Goal: Entertainment & Leisure: Consume media (video, audio)

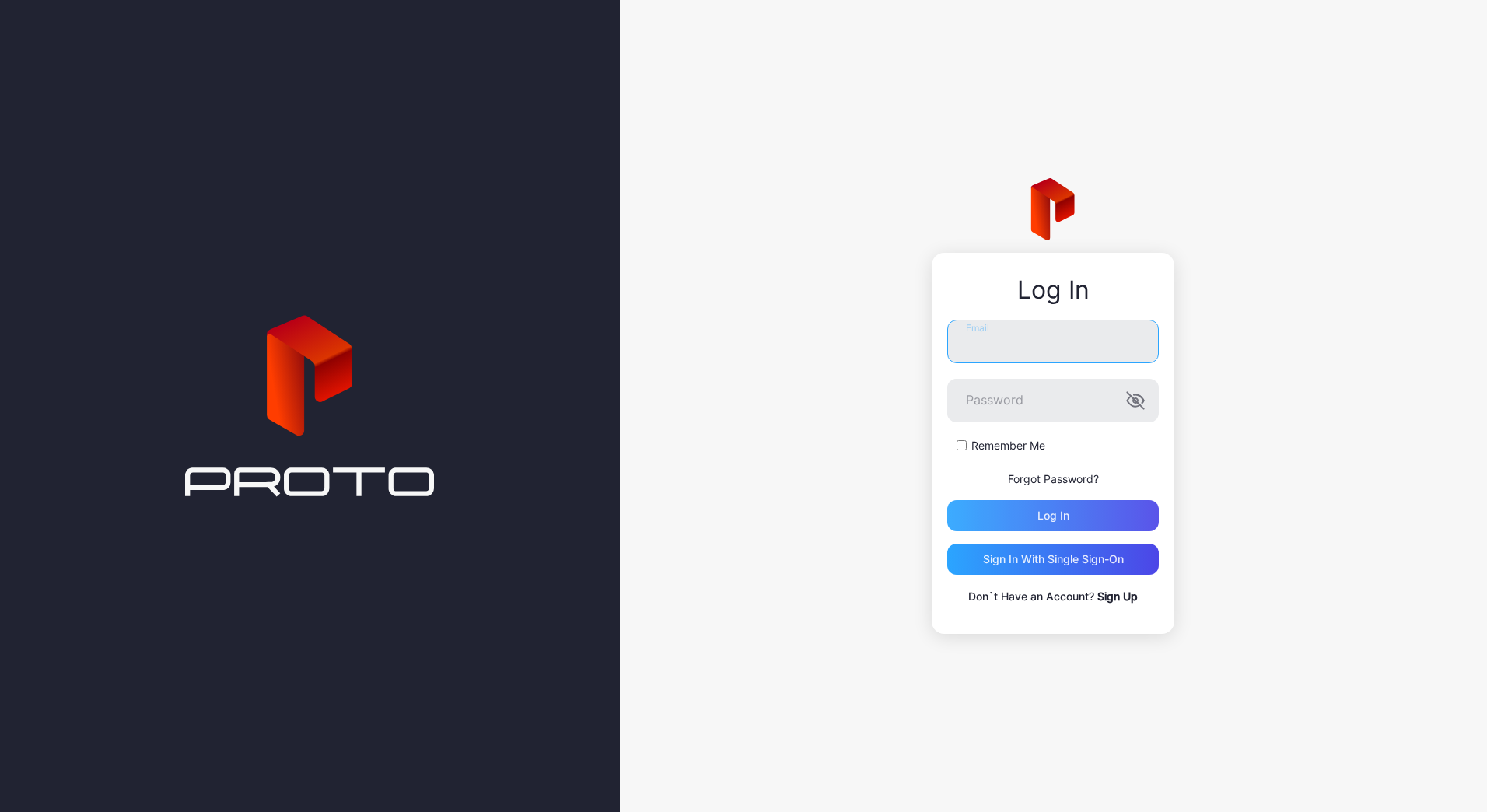
type input "**********"
click at [1047, 511] on div "Log in" at bounding box center [1053, 515] width 32 height 12
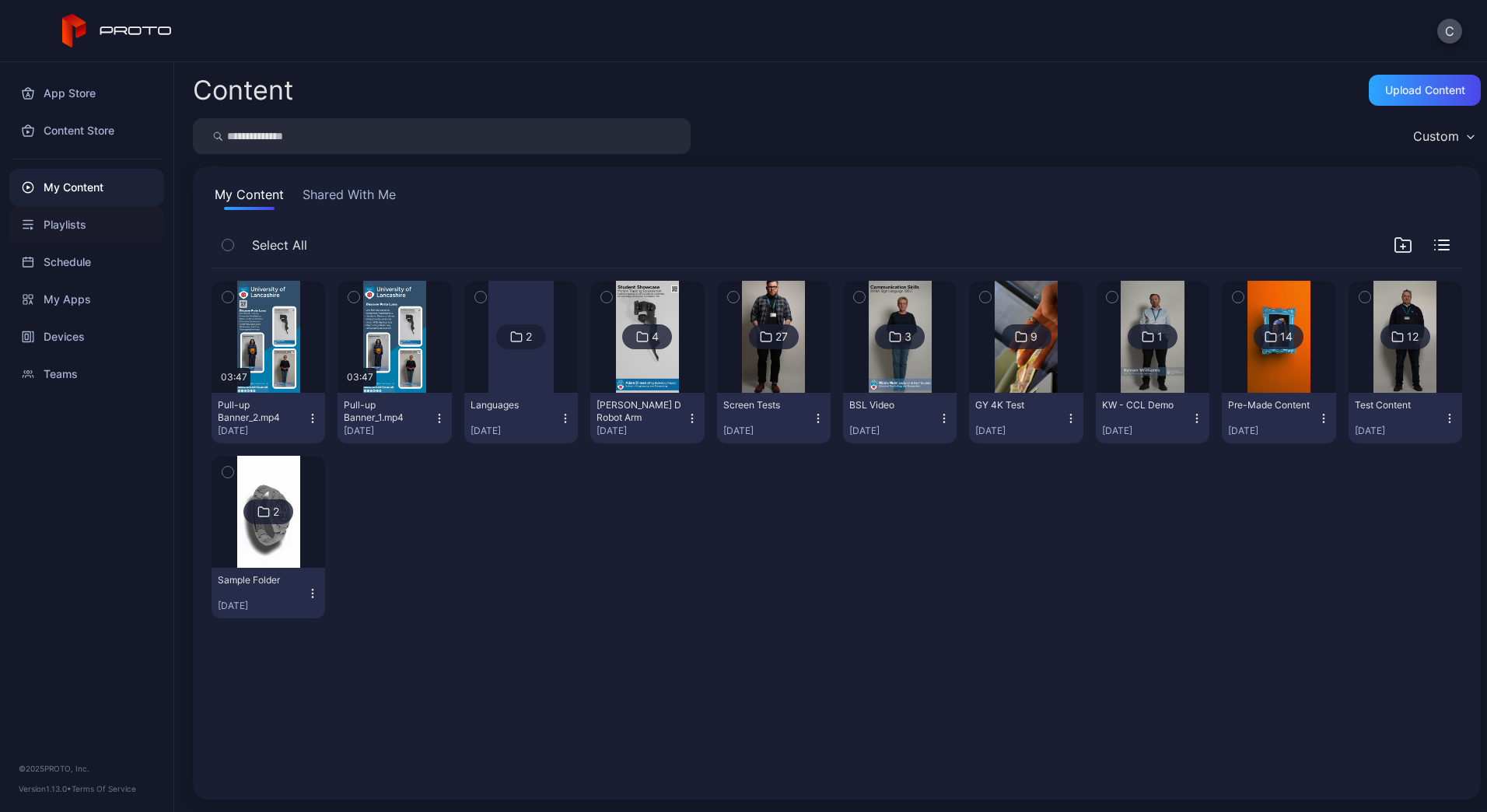
click at [56, 224] on div "Playlists" at bounding box center [86, 224] width 155 height 37
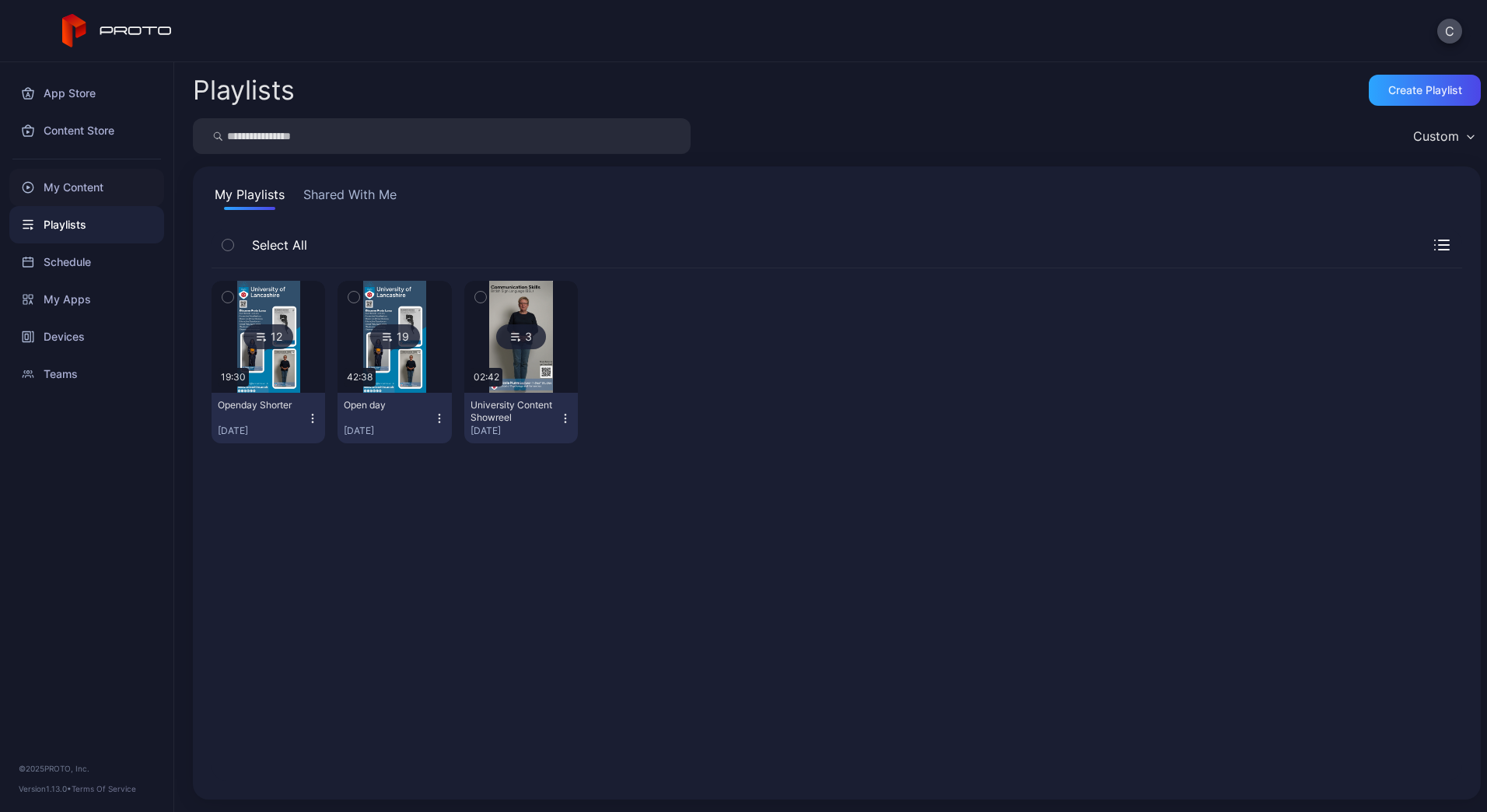
click at [59, 193] on div "My Content" at bounding box center [86, 187] width 155 height 37
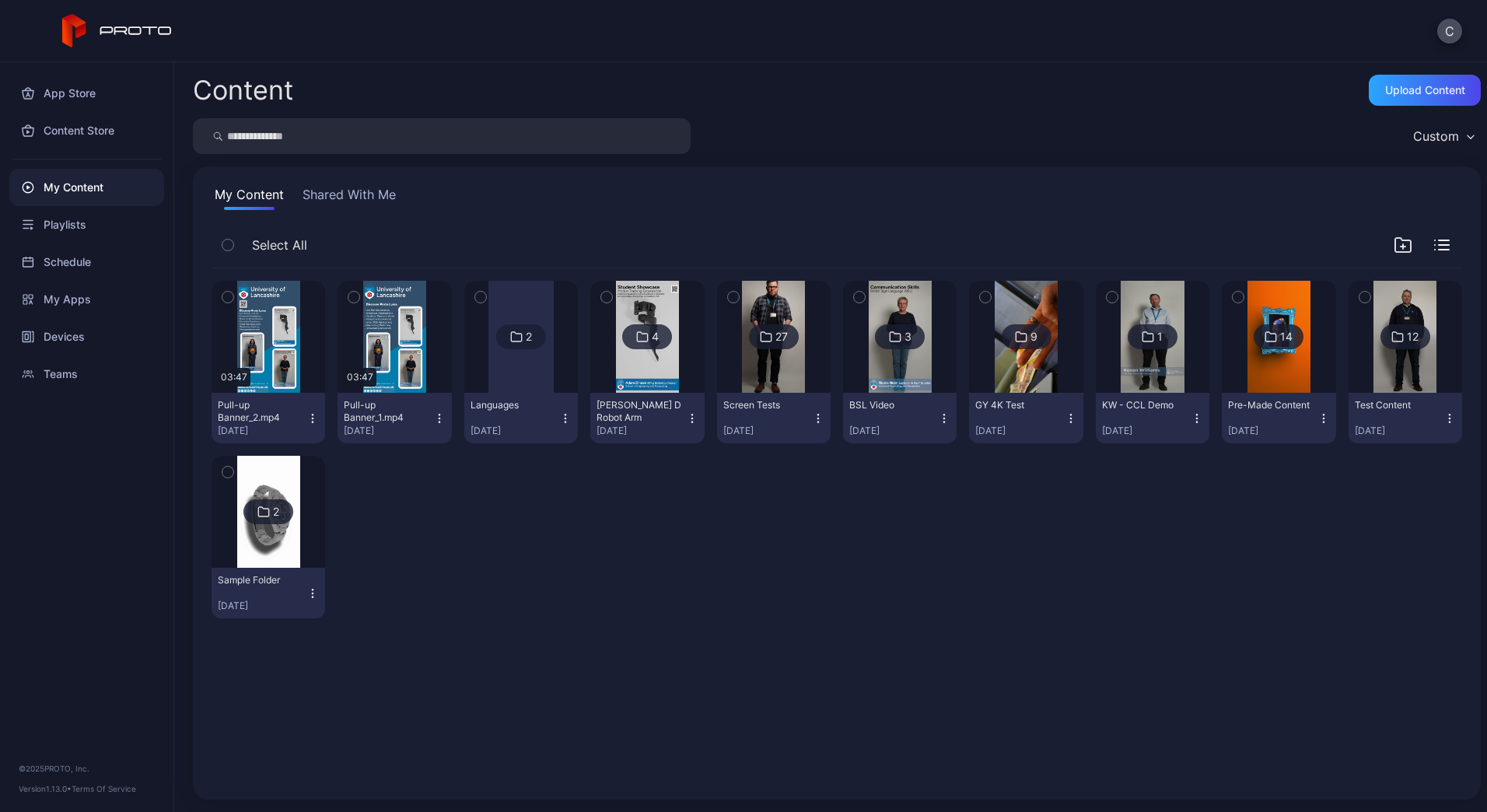
click at [528, 356] on div at bounding box center [521, 336] width 66 height 112
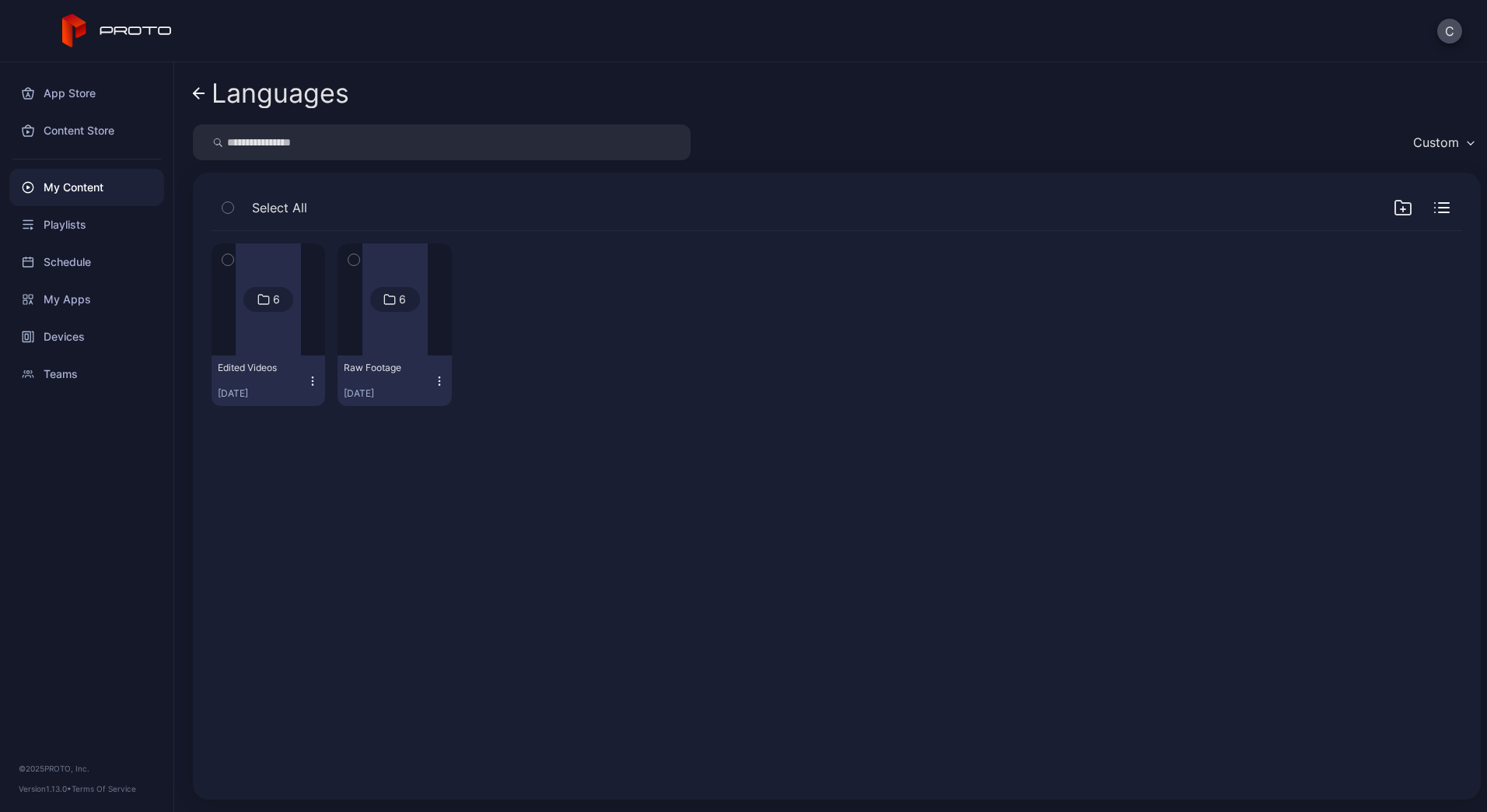
click at [269, 321] on div at bounding box center [268, 299] width 66 height 112
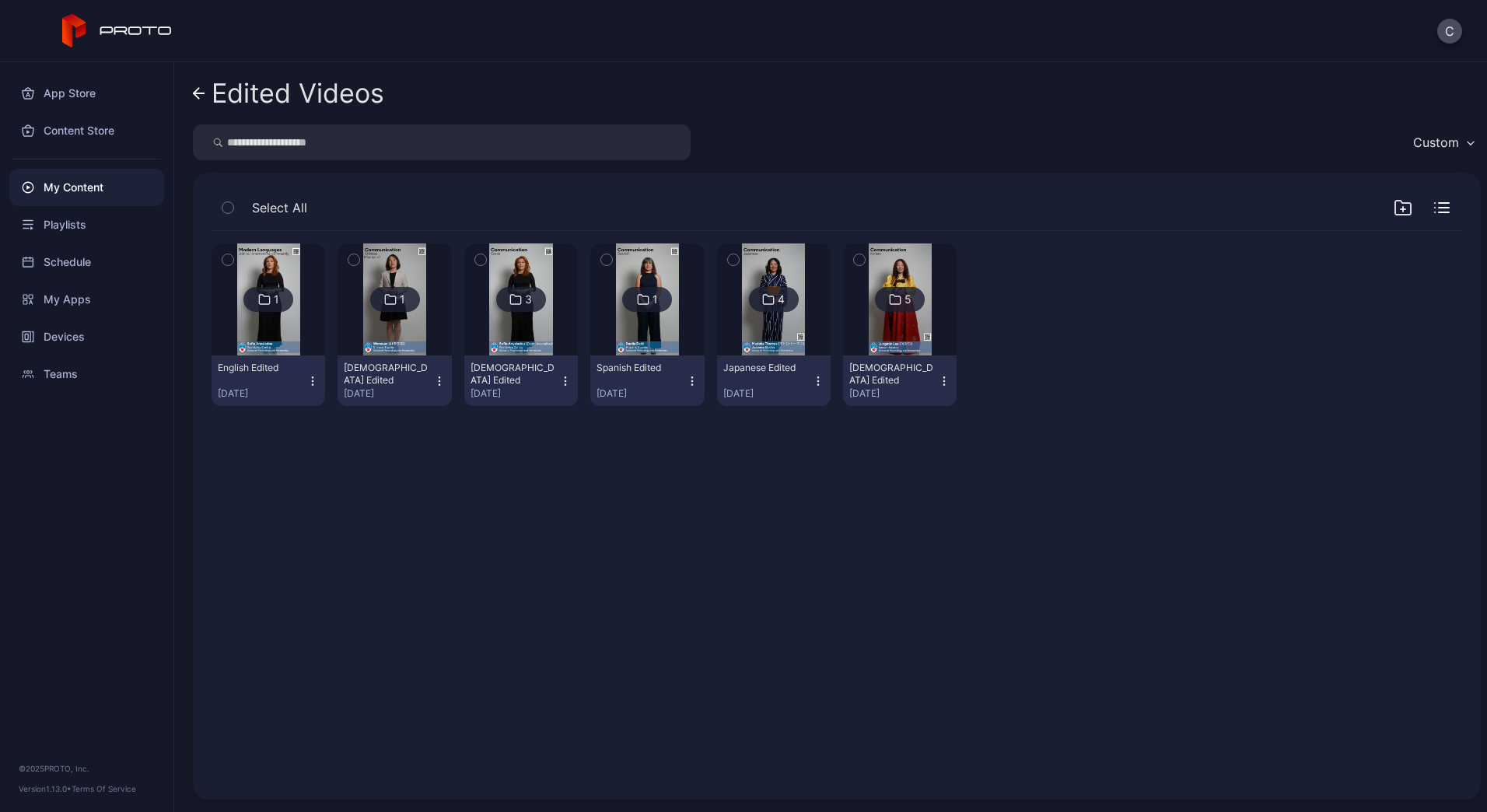
click at [271, 321] on img at bounding box center [269, 299] width 63 height 112
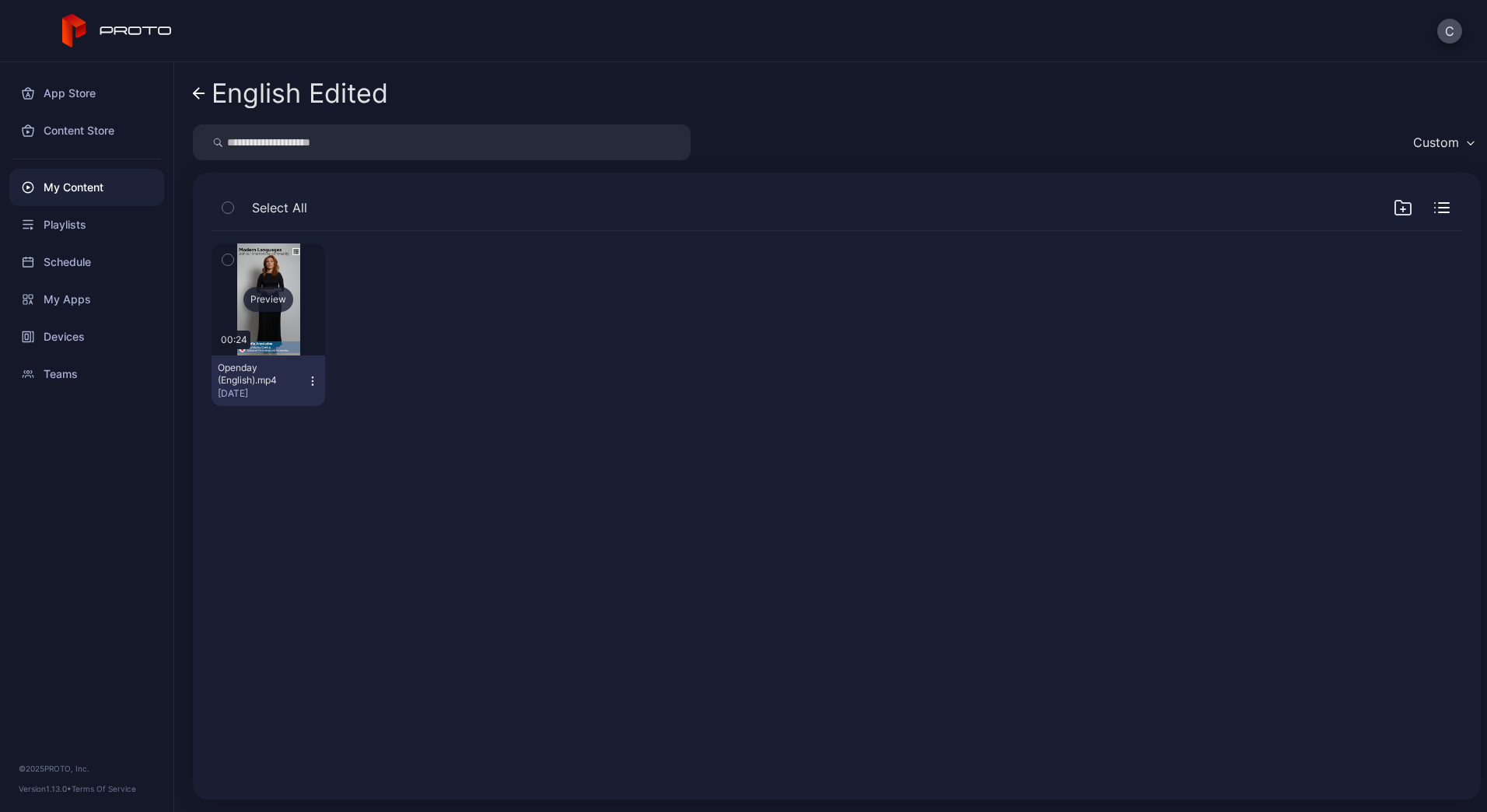
click at [267, 302] on div "Preview" at bounding box center [268, 300] width 50 height 25
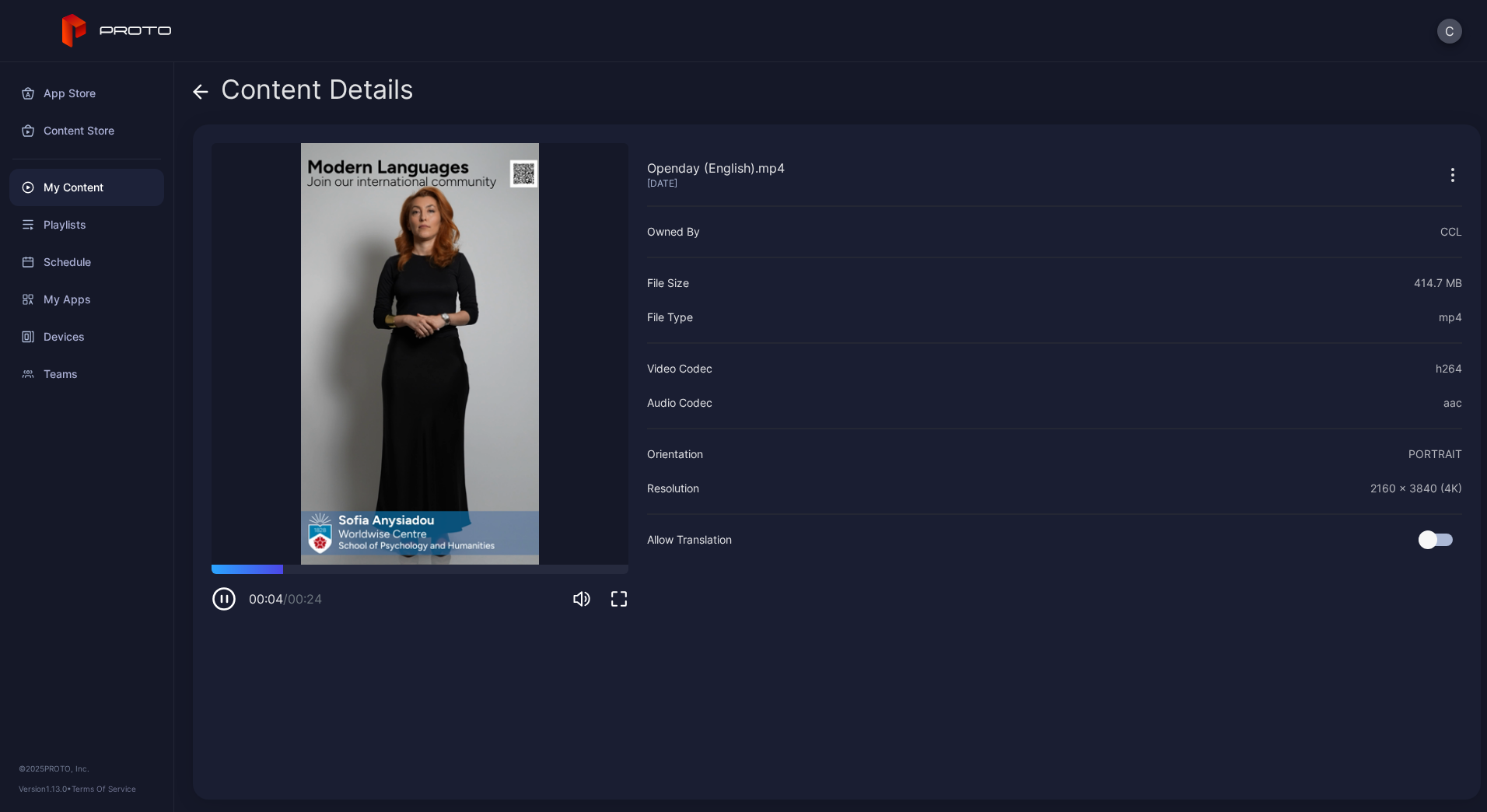
click at [224, 599] on icon "button" at bounding box center [224, 599] width 25 height 25
click at [224, 599] on icon "button" at bounding box center [224, 598] width 7 height 7
click at [224, 599] on icon "button" at bounding box center [224, 599] width 25 height 25
click at [227, 596] on icon "button" at bounding box center [224, 599] width 25 height 25
click at [227, 596] on icon "button" at bounding box center [227, 598] width 0 height 6
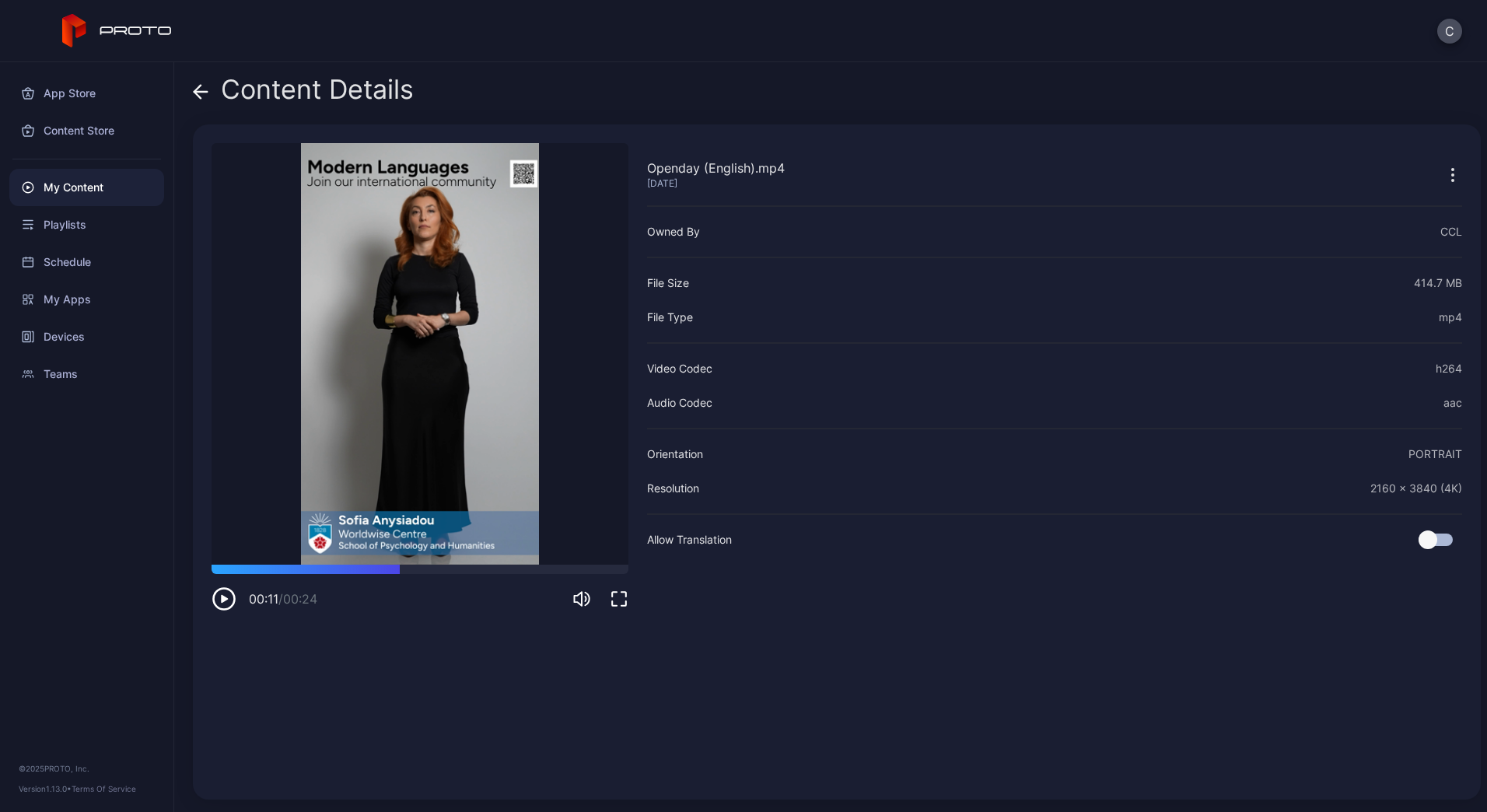
click at [227, 596] on icon "button" at bounding box center [224, 599] width 25 height 25
click at [227, 596] on icon "button" at bounding box center [227, 598] width 0 height 6
click at [227, 596] on icon "button" at bounding box center [224, 599] width 25 height 25
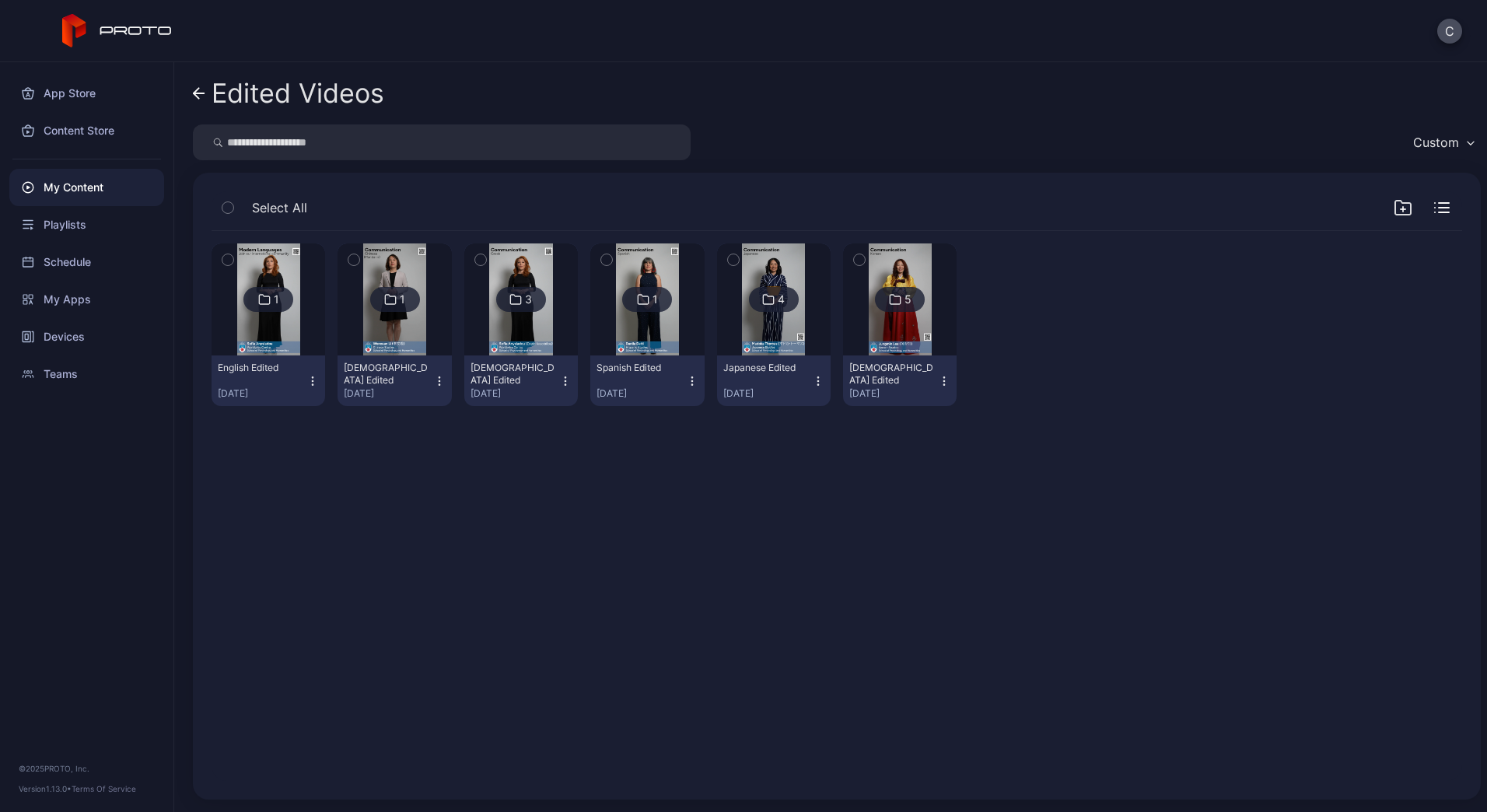
click at [403, 326] on img at bounding box center [395, 299] width 63 height 112
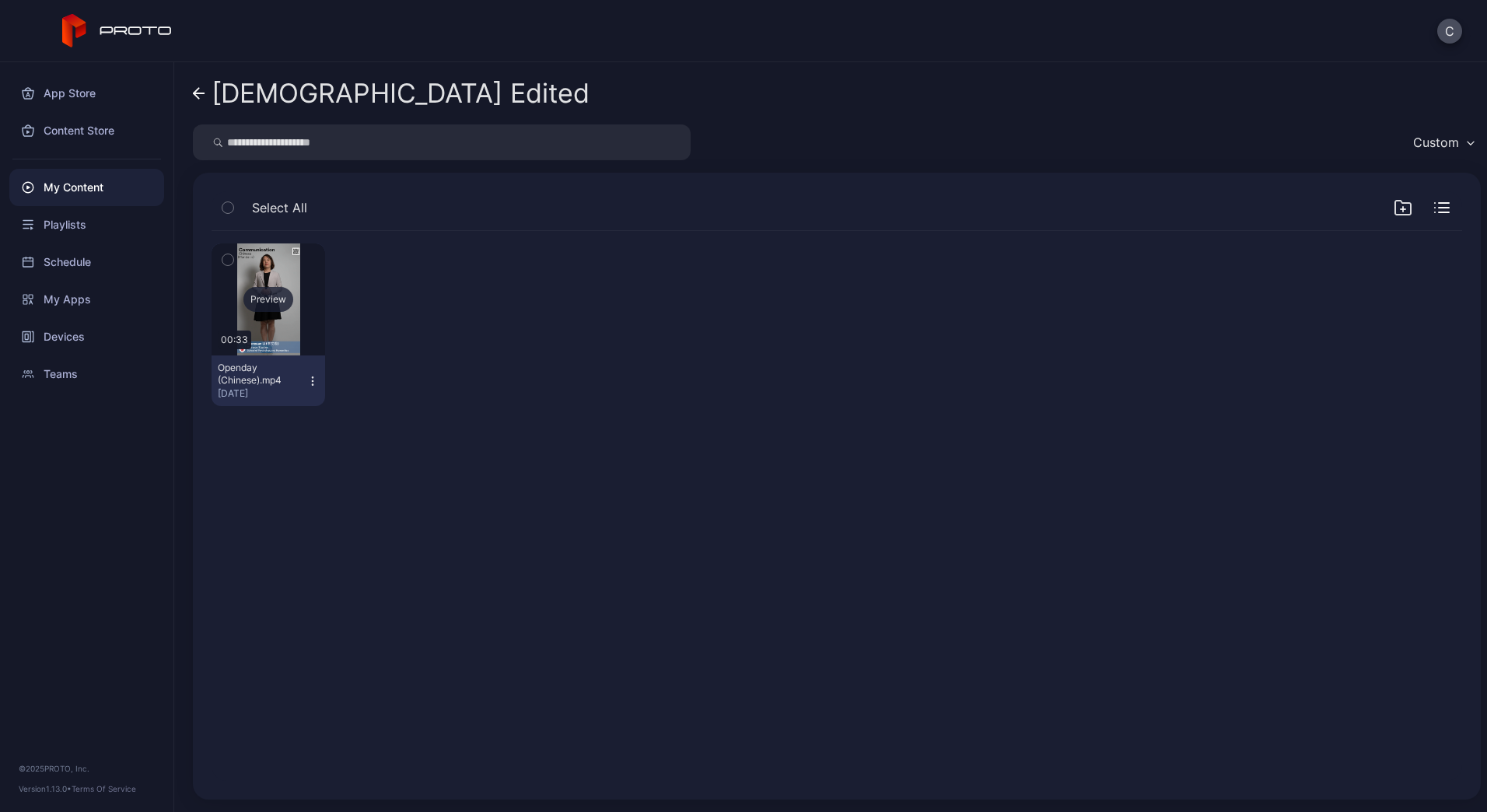
click at [287, 329] on div "Preview" at bounding box center [268, 299] width 114 height 112
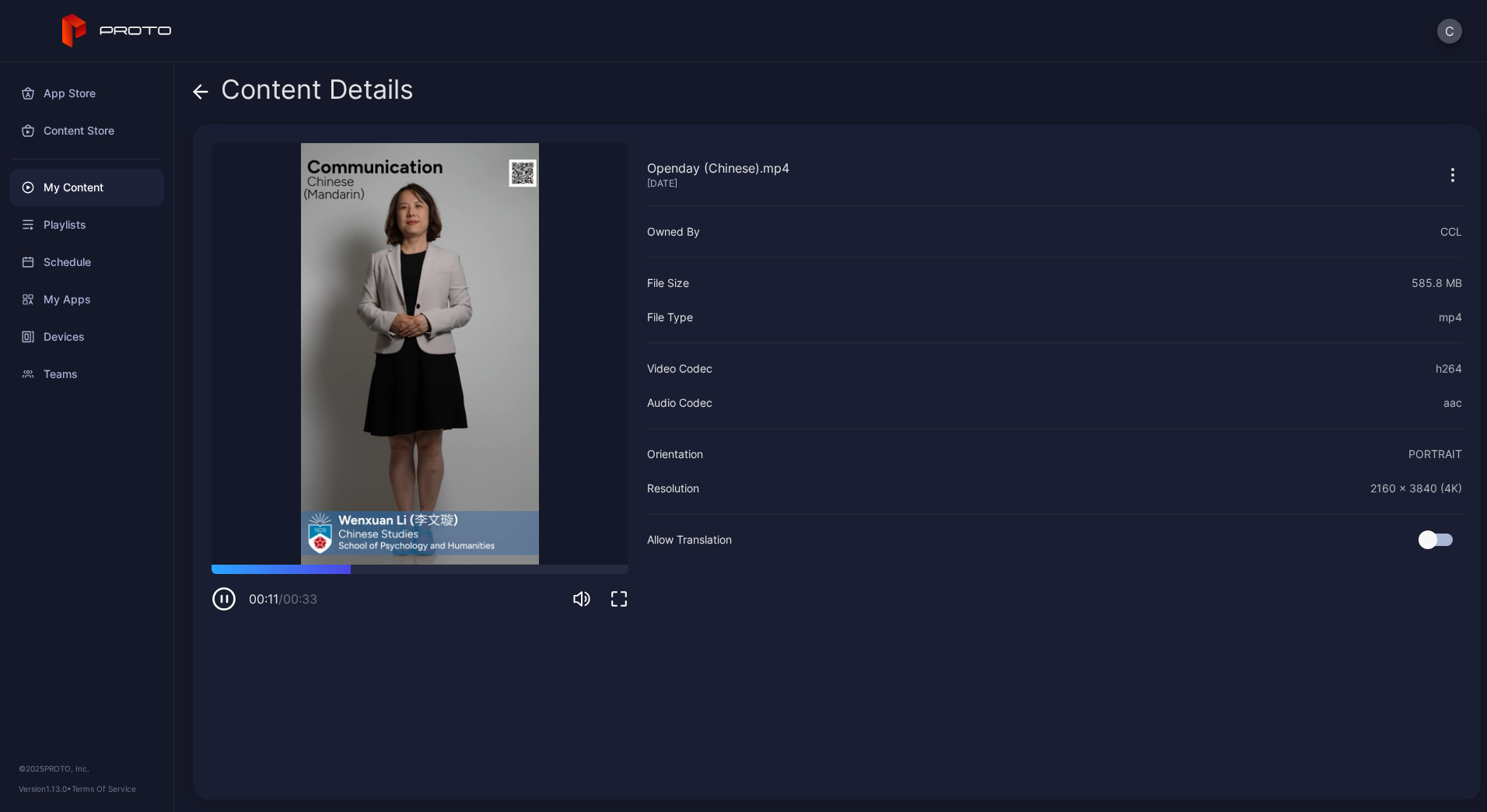
click at [227, 595] on icon "button" at bounding box center [227, 598] width 0 height 6
click at [226, 597] on icon "button" at bounding box center [224, 599] width 25 height 25
click at [227, 597] on icon "button" at bounding box center [227, 598] width 0 height 6
click at [226, 597] on icon "button" at bounding box center [224, 599] width 25 height 25
click at [227, 597] on icon "button" at bounding box center [227, 598] width 0 height 6
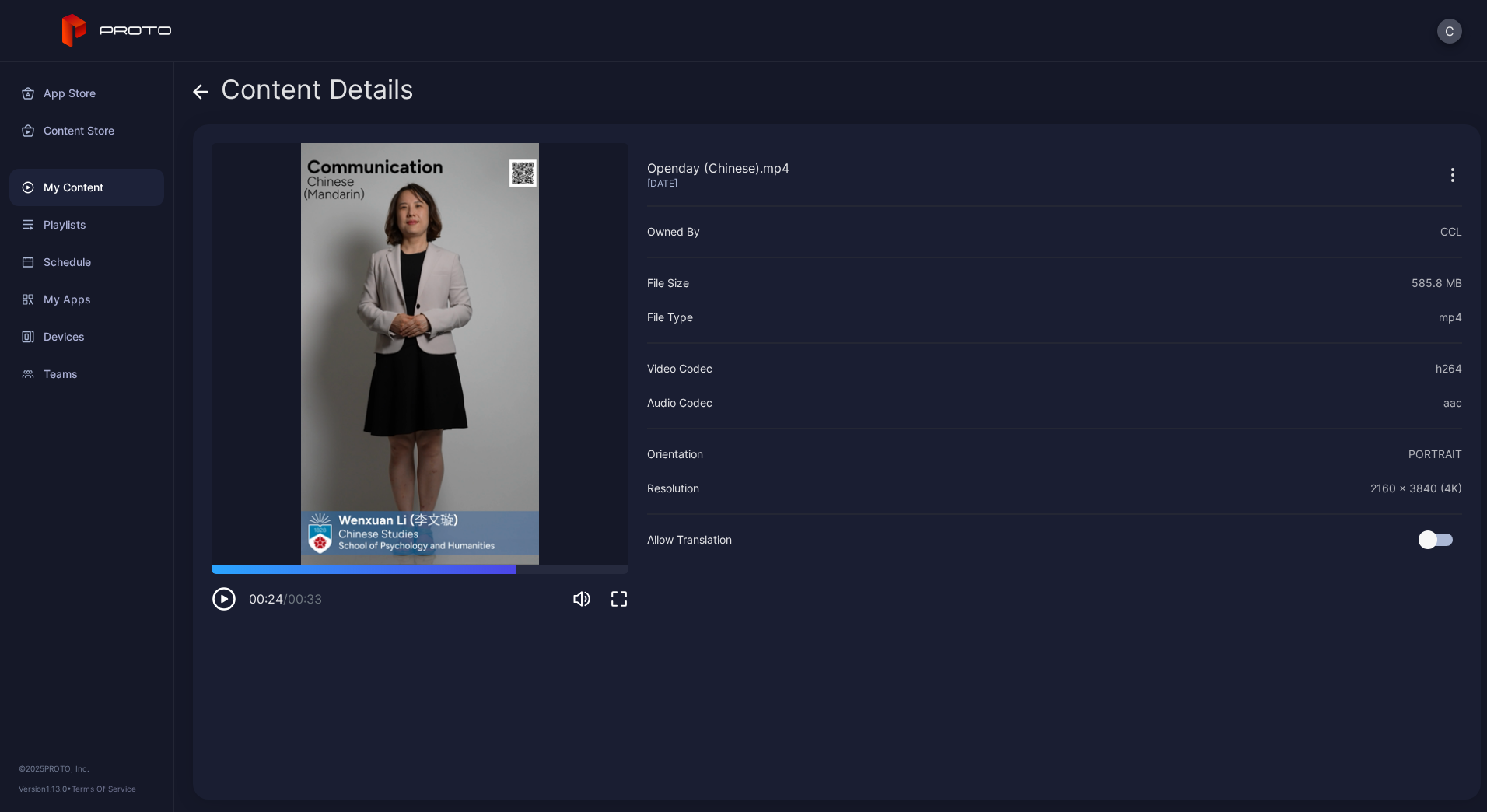
click at [226, 597] on icon "button" at bounding box center [224, 599] width 25 height 25
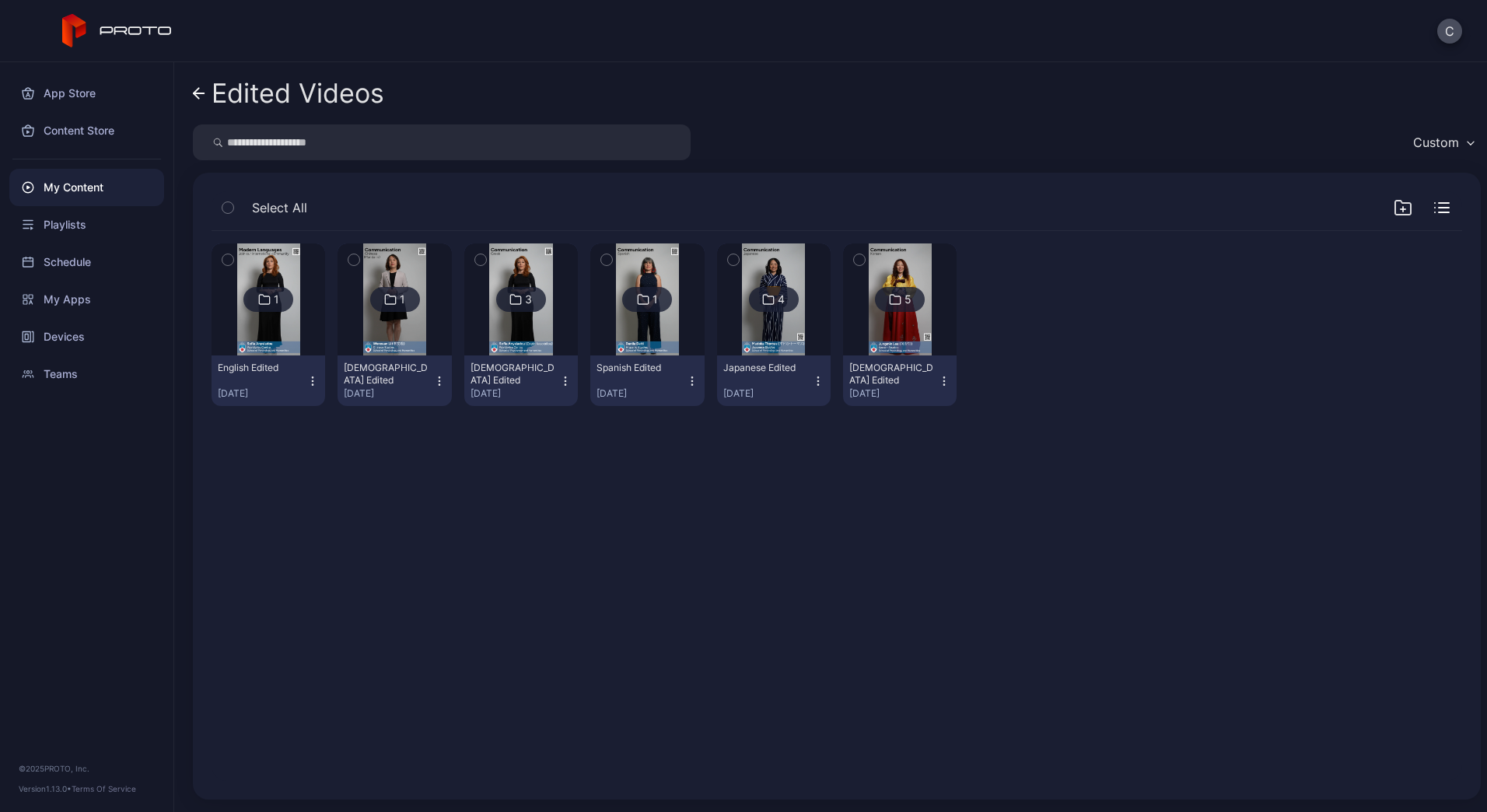
click at [522, 312] on img at bounding box center [521, 299] width 63 height 112
click at [529, 317] on img at bounding box center [521, 299] width 63 height 112
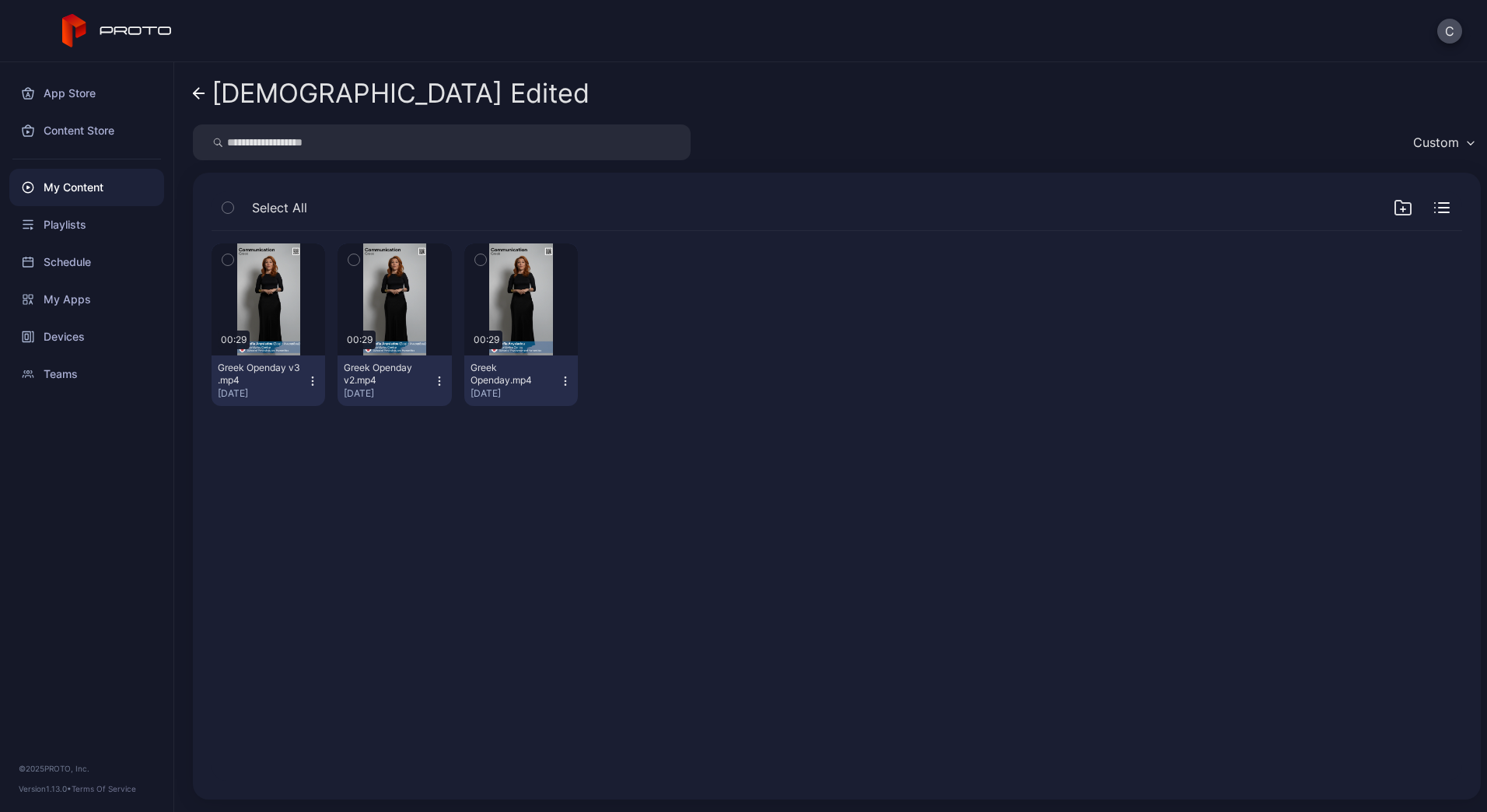
click at [257, 384] on div "Greek Openday v3 .mp4" at bounding box center [260, 374] width 86 height 25
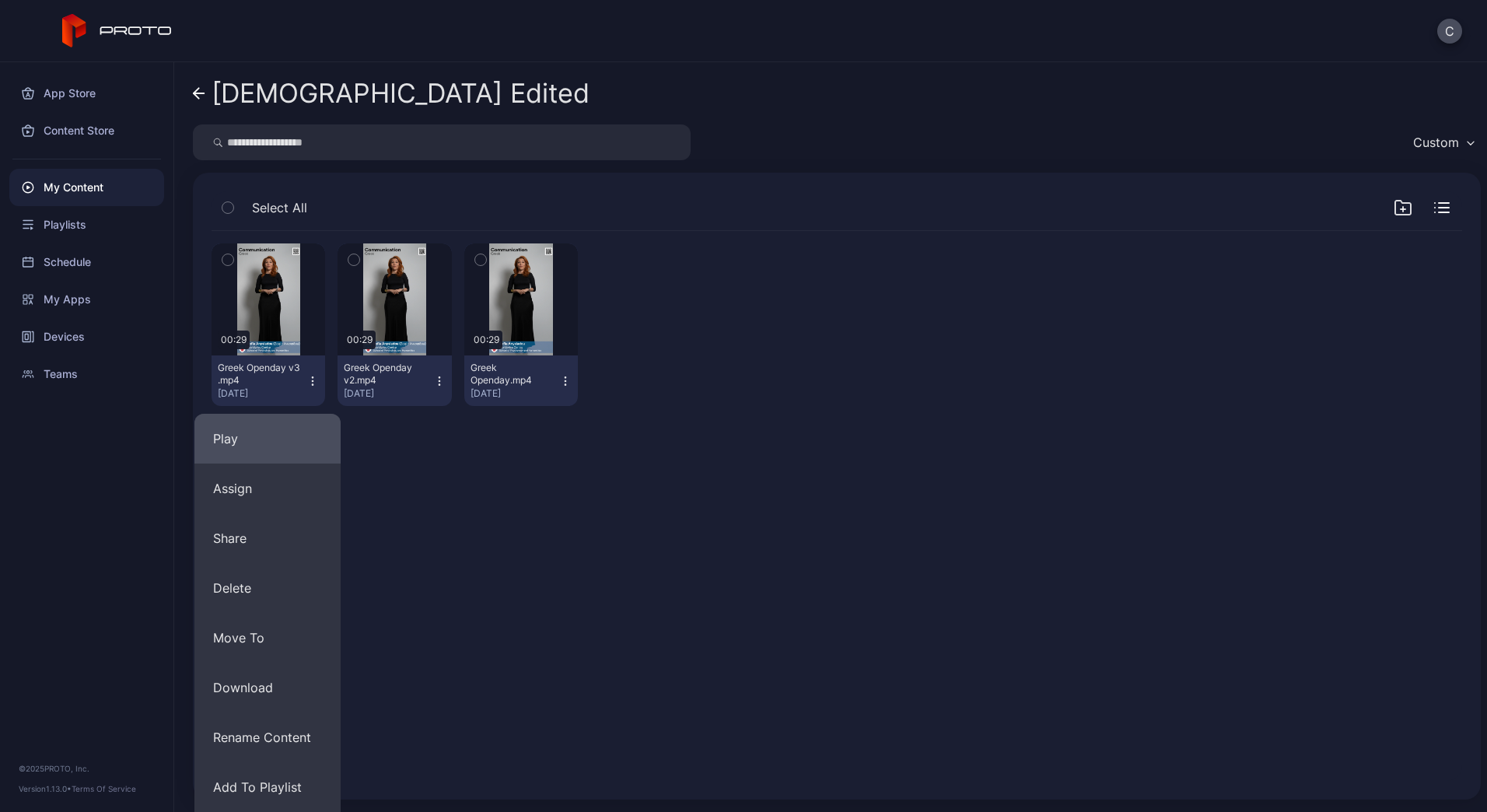
click at [251, 436] on button "Play" at bounding box center [267, 438] width 146 height 50
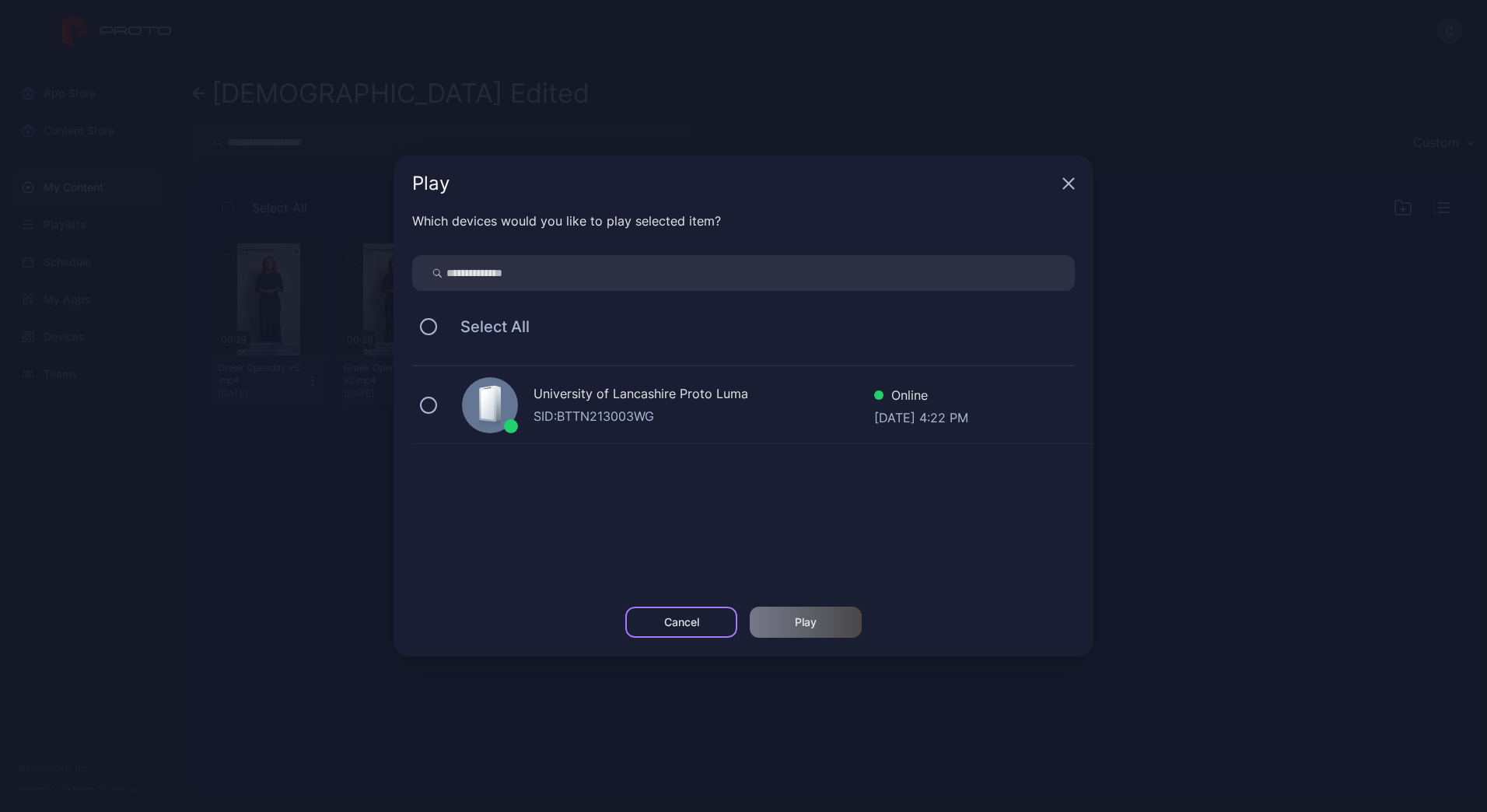
click at [711, 632] on div "Cancel" at bounding box center [681, 621] width 112 height 31
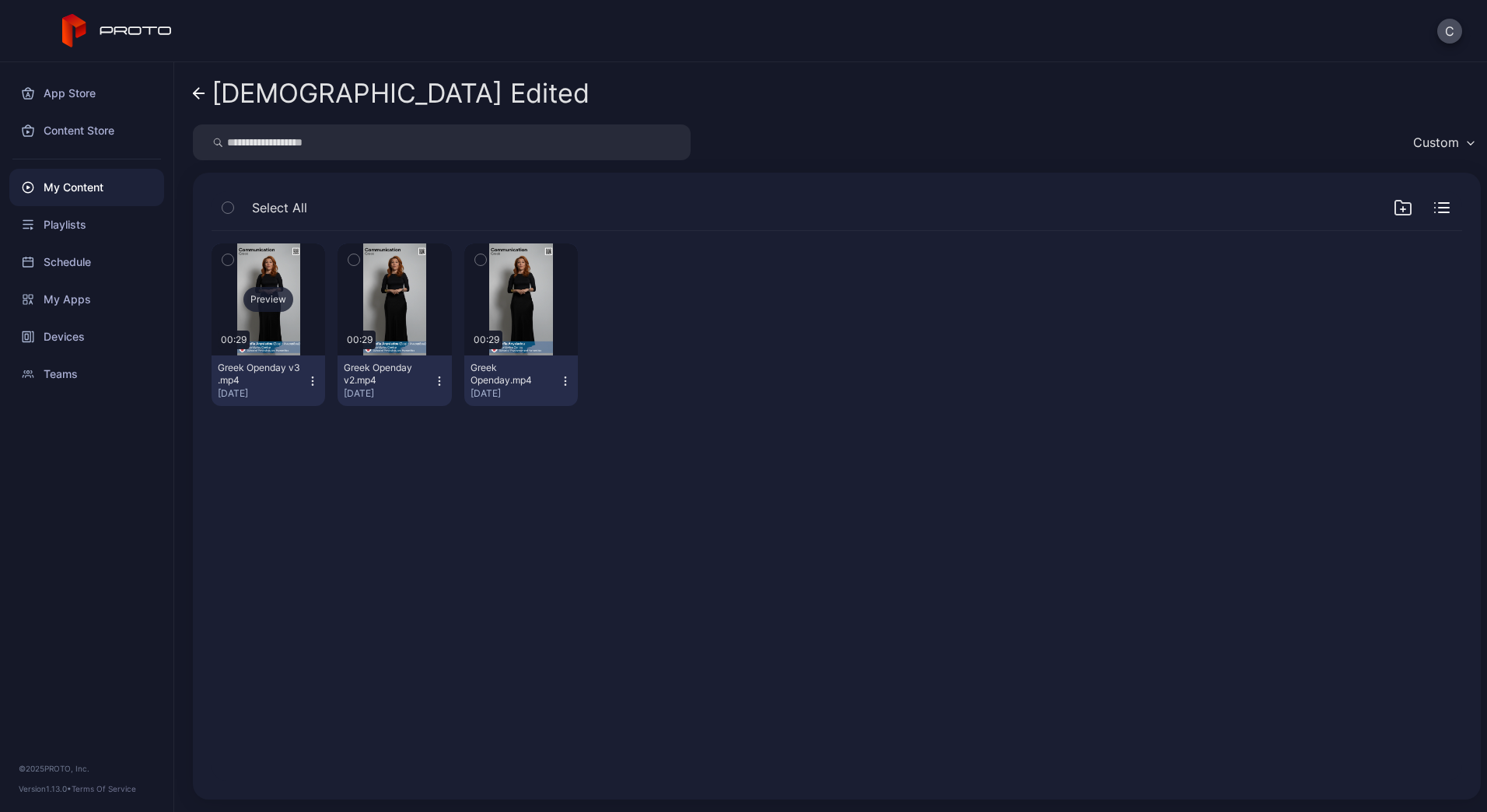
click at [262, 293] on div "Preview" at bounding box center [268, 300] width 50 height 25
click at [393, 285] on div "Preview" at bounding box center [394, 299] width 114 height 112
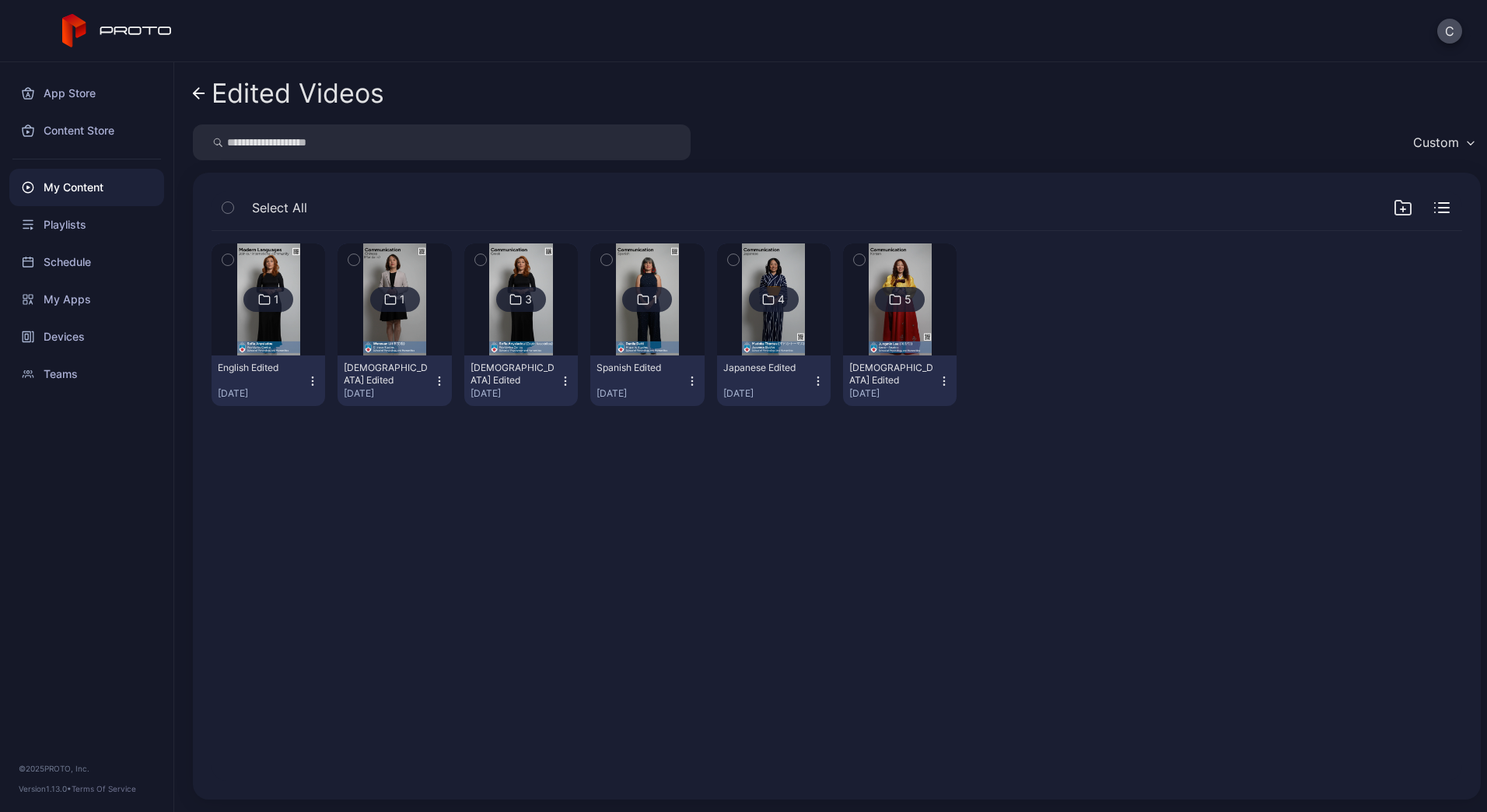
click at [625, 325] on img at bounding box center [648, 299] width 63 height 112
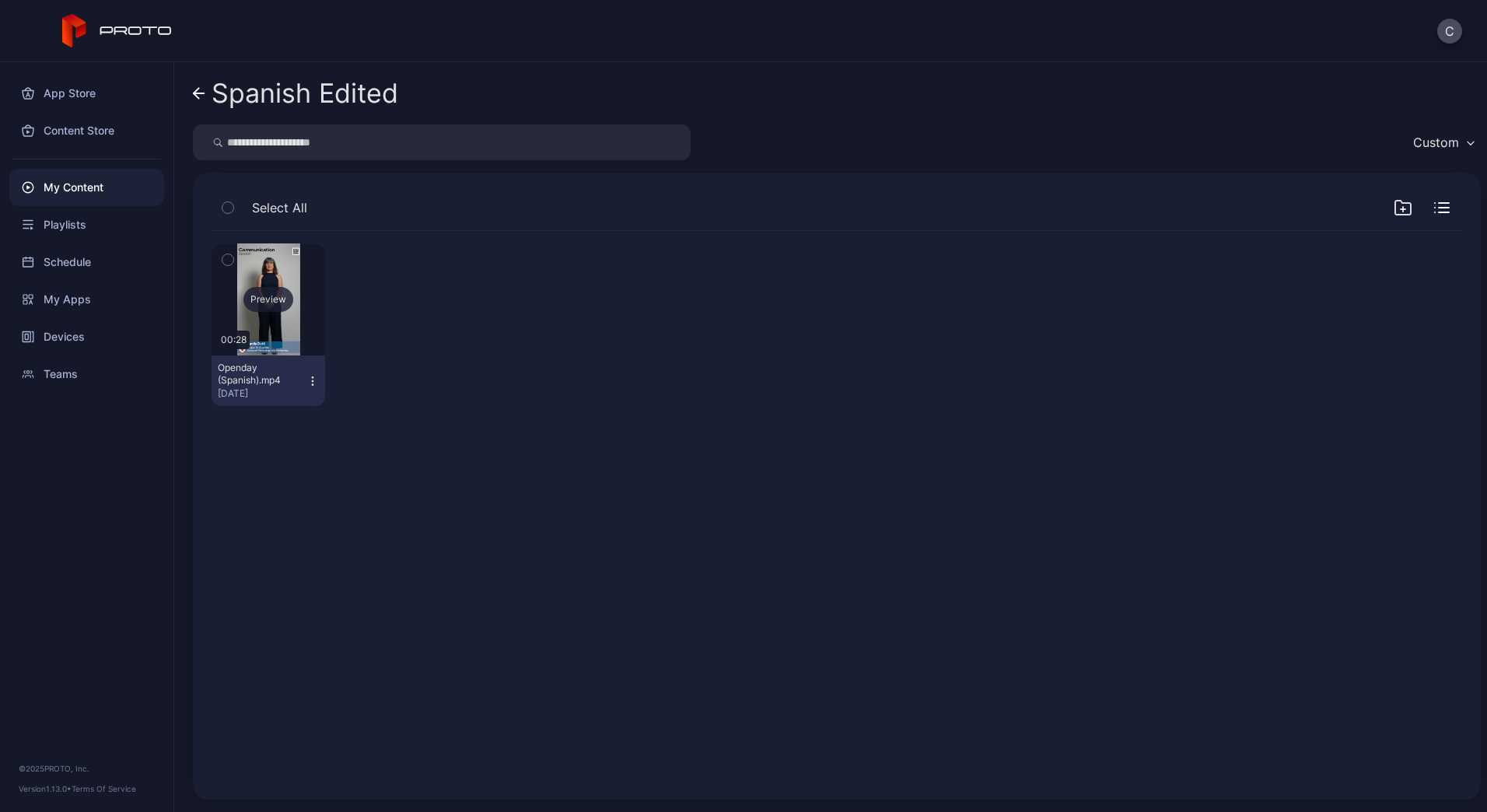
click at [263, 306] on div "Preview" at bounding box center [268, 300] width 50 height 25
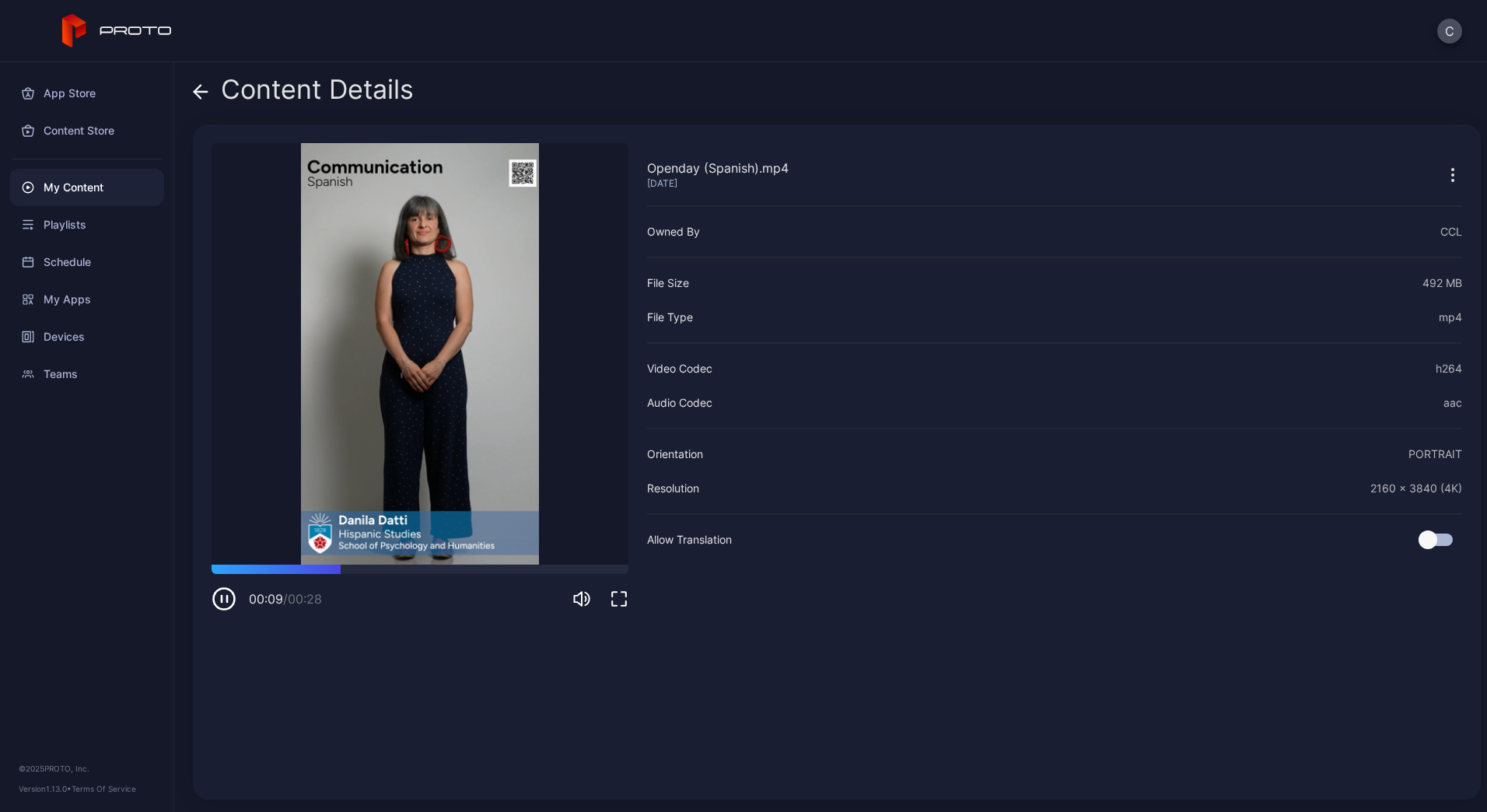
click at [227, 596] on icon "button" at bounding box center [227, 598] width 0 height 6
click at [226, 596] on icon "button" at bounding box center [224, 599] width 25 height 25
click at [218, 570] on div at bounding box center [420, 569] width 417 height 9
click at [220, 599] on icon "button" at bounding box center [224, 599] width 25 height 25
click at [198, 94] on icon at bounding box center [197, 91] width 6 height 13
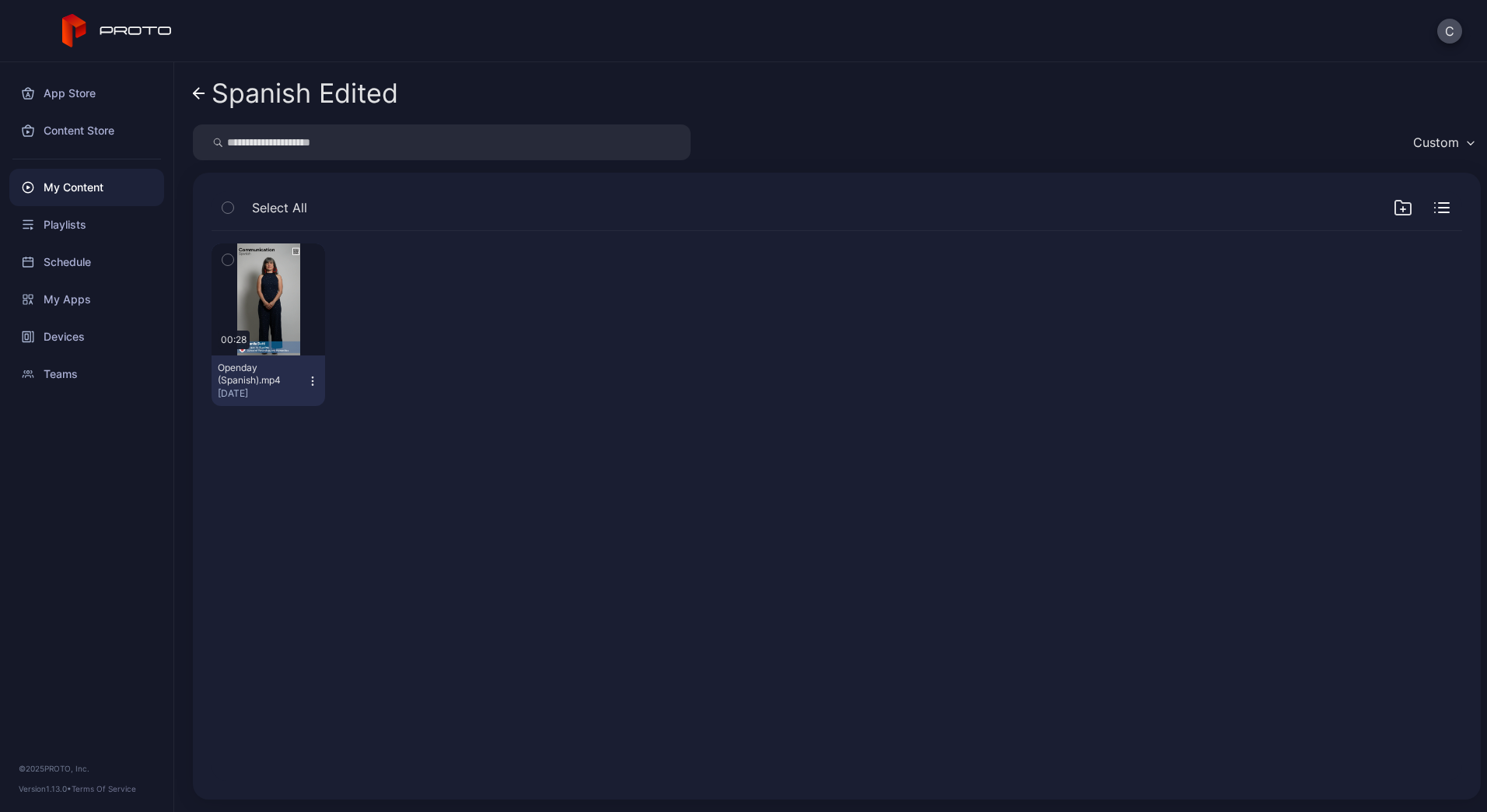
click at [195, 95] on icon at bounding box center [196, 93] width 6 height 11
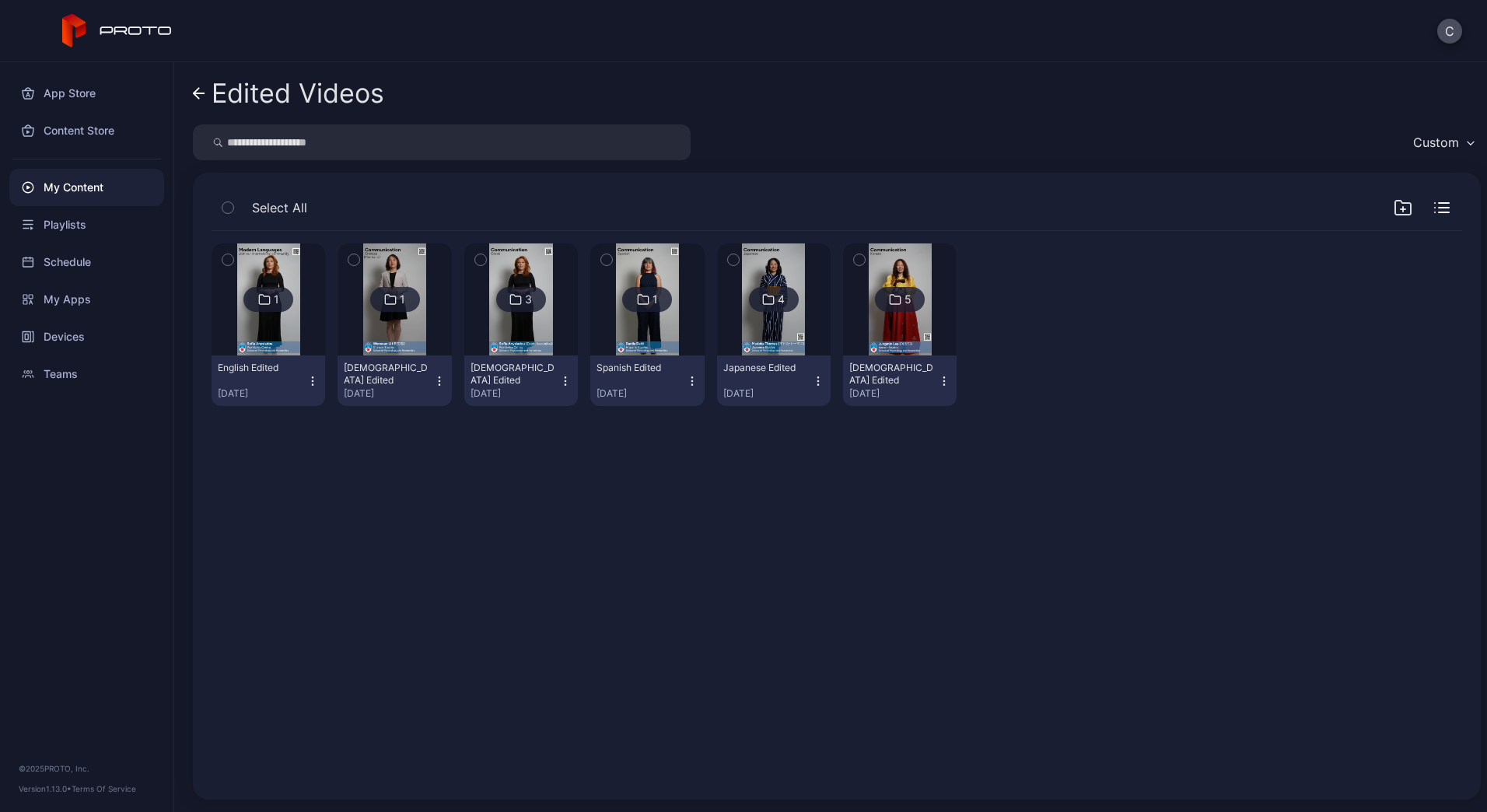
click at [875, 270] on img at bounding box center [901, 299] width 63 height 112
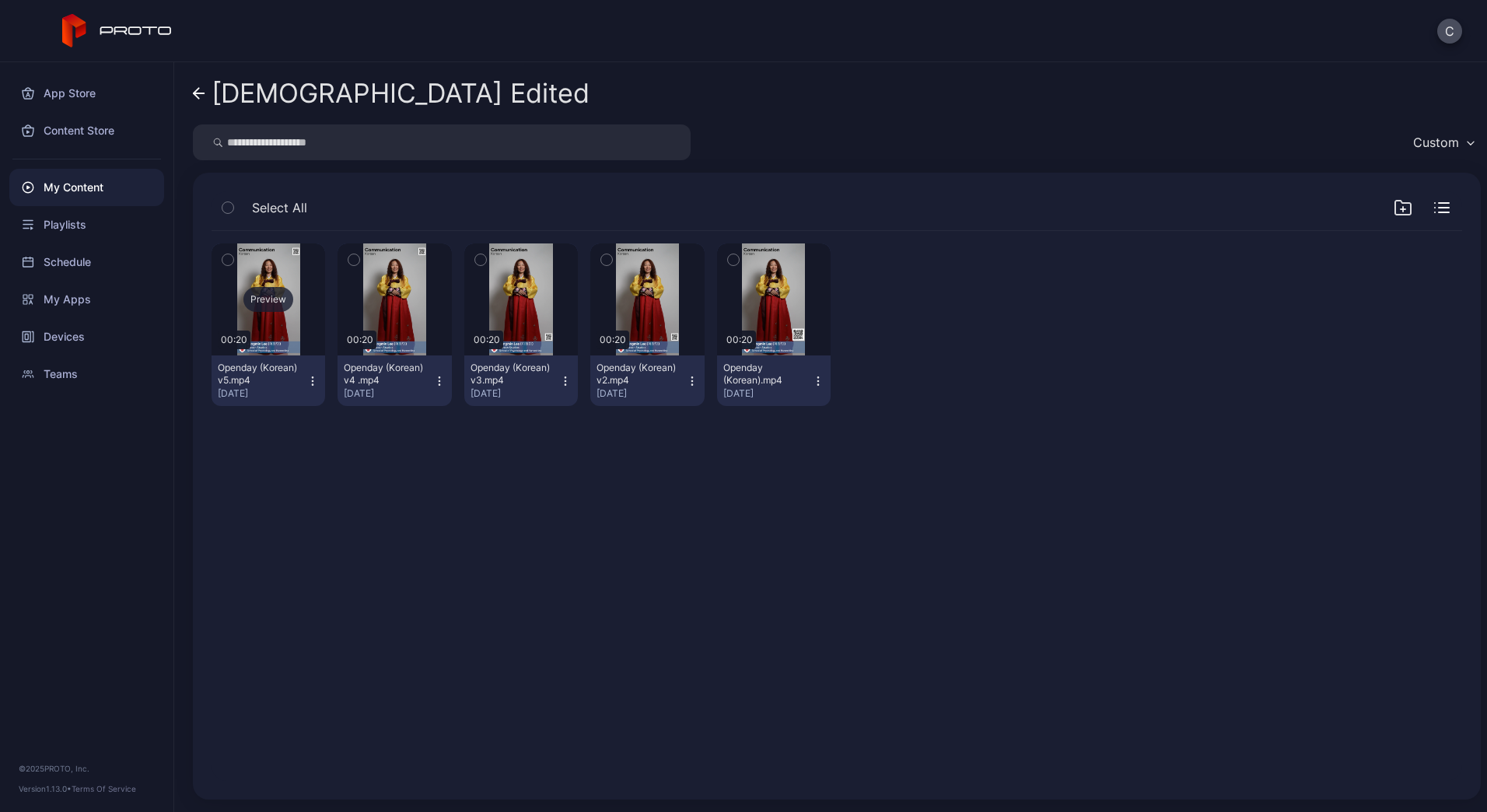
click at [271, 322] on div "Preview" at bounding box center [268, 299] width 114 height 112
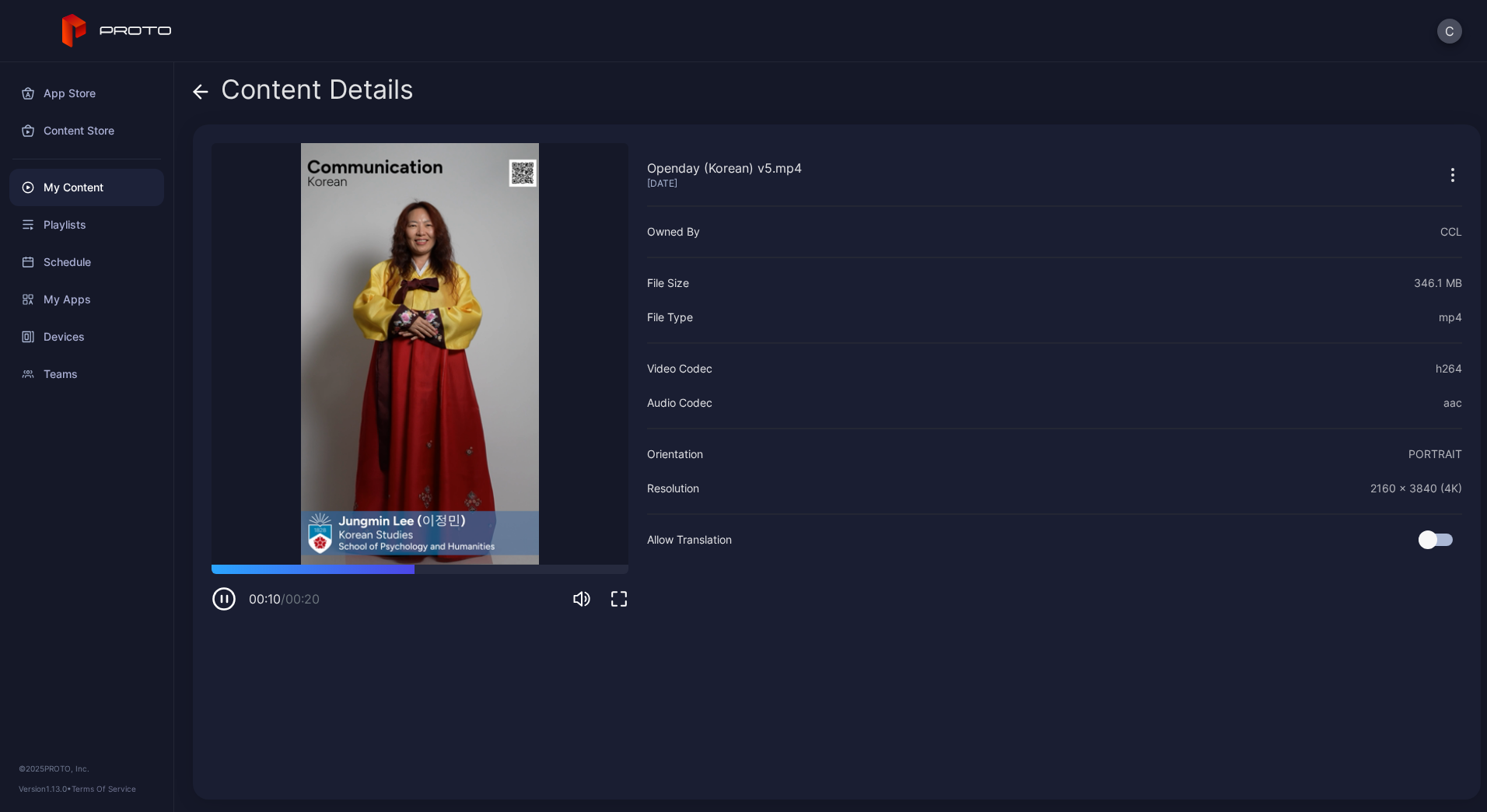
click at [226, 594] on icon "button" at bounding box center [224, 599] width 25 height 25
click at [225, 598] on icon "button" at bounding box center [224, 598] width 7 height 7
click at [226, 597] on icon "button" at bounding box center [224, 599] width 25 height 25
